Goal: Task Accomplishment & Management: Manage account settings

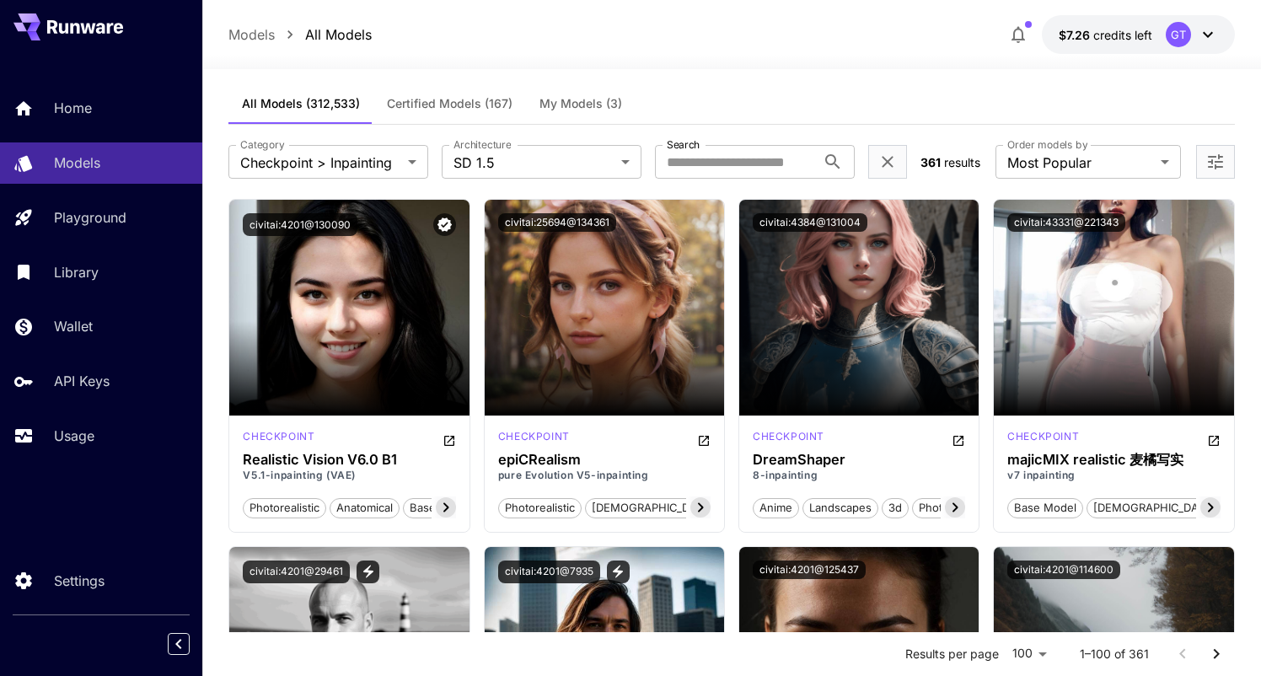
drag, startPoint x: 83, startPoint y: 106, endPoint x: 201, endPoint y: 104, distance: 117.2
click at [83, 105] on p "Home" at bounding box center [73, 108] width 38 height 20
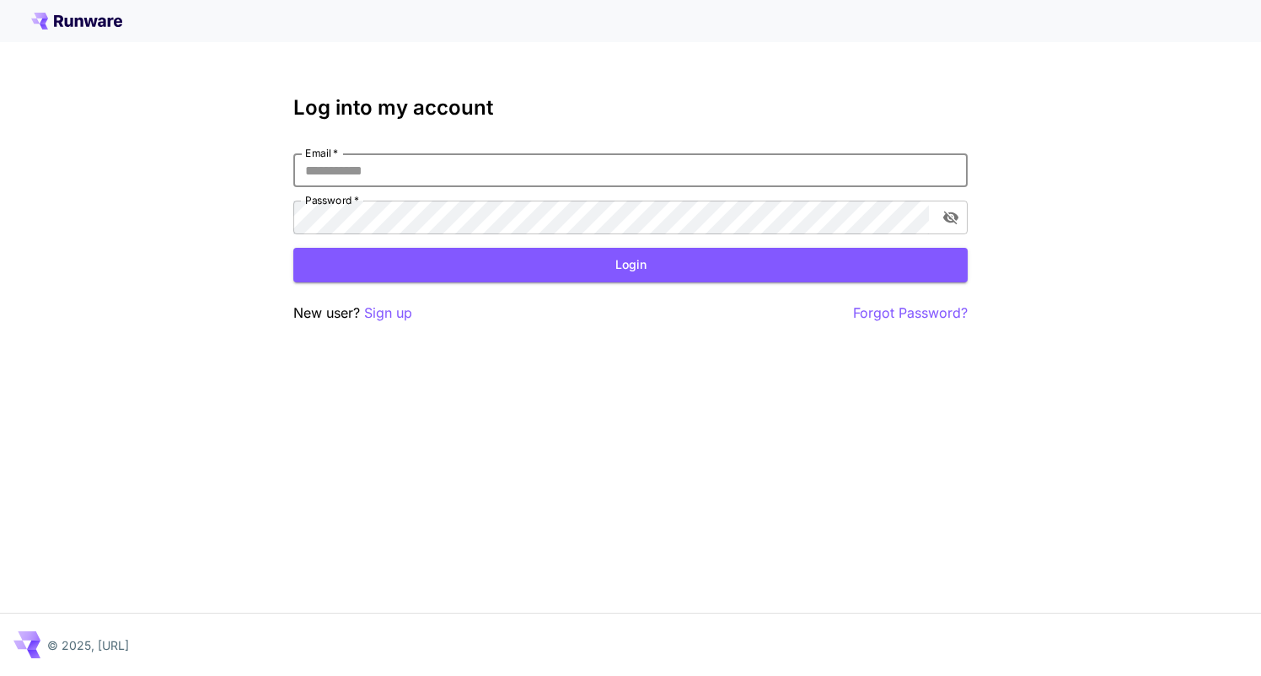
drag, startPoint x: 399, startPoint y: 169, endPoint x: 429, endPoint y: 184, distance: 33.6
click at [401, 169] on input "Email   *" at bounding box center [630, 170] width 674 height 34
type input "**********"
drag, startPoint x: 484, startPoint y: 265, endPoint x: 552, endPoint y: 266, distance: 68.3
click at [484, 265] on button "Login" at bounding box center [630, 265] width 674 height 35
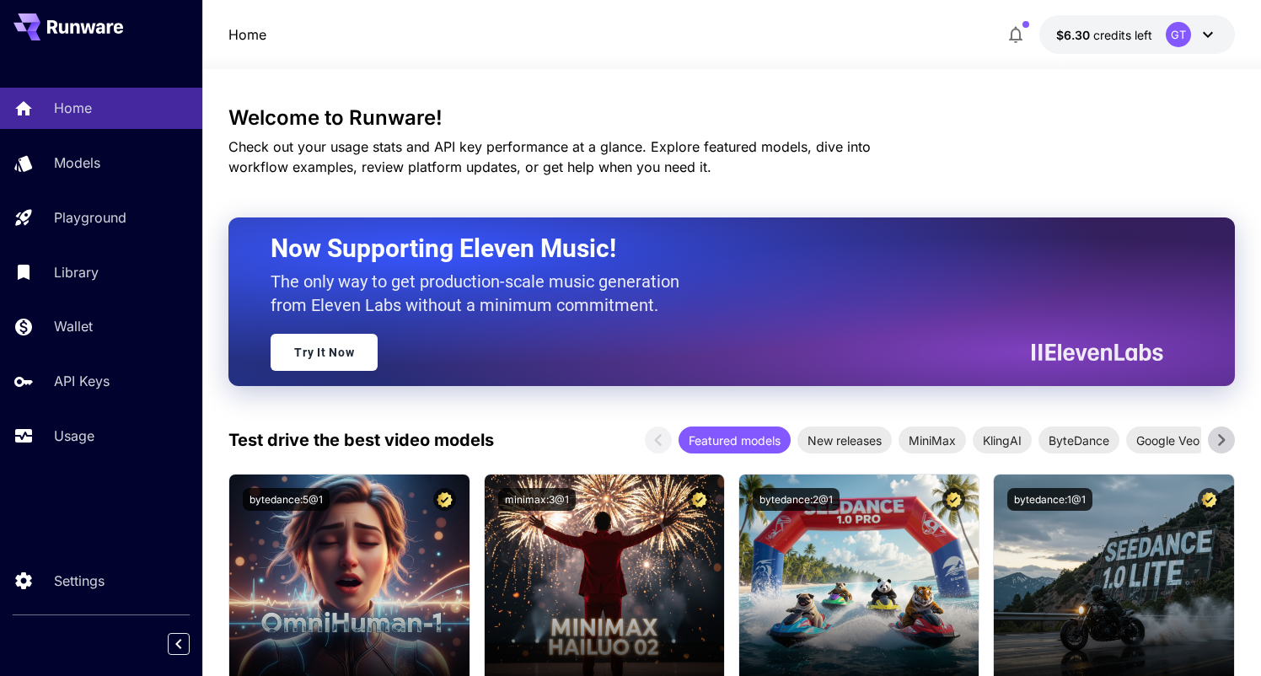
scroll to position [1, 0]
